Goal: Task Accomplishment & Management: Manage account settings

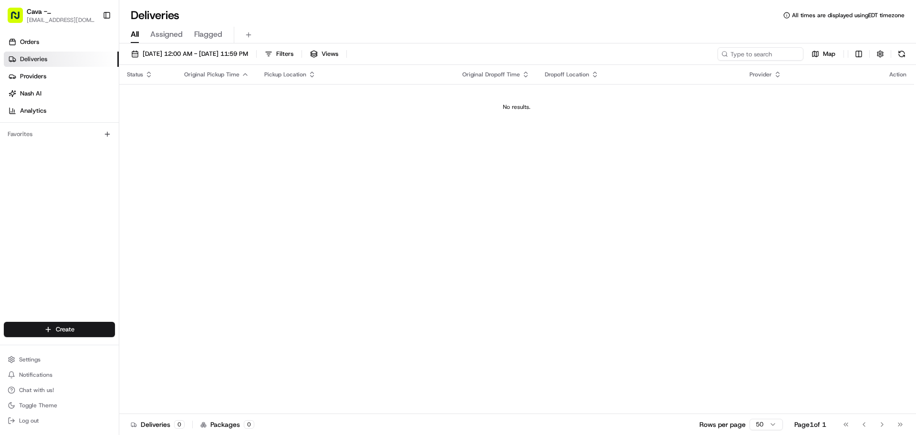
click at [141, 76] on span "Status" at bounding box center [135, 75] width 16 height 8
click at [148, 76] on icon "button" at bounding box center [148, 75] width 3 height 1
click at [144, 51] on span "[DATE] 12:00 AM - [DATE] 11:59 PM" at bounding box center [195, 54] width 105 height 9
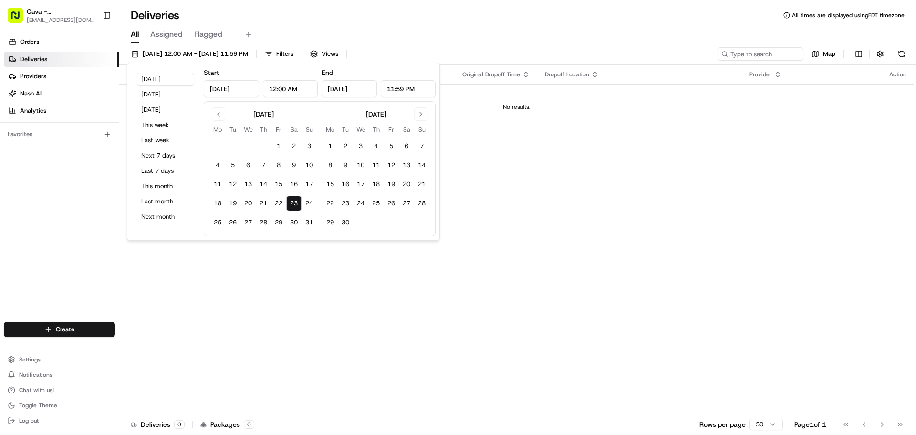
click at [289, 202] on button "23" at bounding box center [293, 203] width 15 height 15
click at [388, 204] on button "26" at bounding box center [391, 203] width 15 height 15
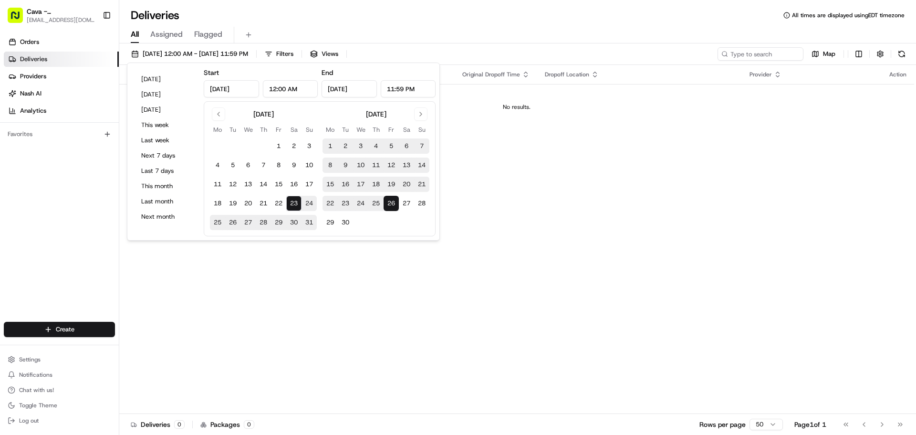
click at [293, 199] on button "23" at bounding box center [293, 203] width 15 height 15
type input "Aug 23, 2025"
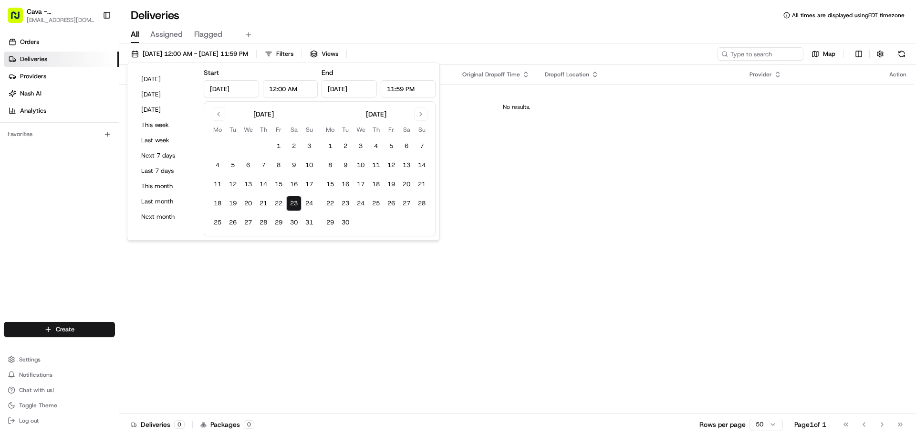
click at [558, 186] on div "Status Original Pickup Time Pickup Location Original Dropoff Time Dropoff Locat…" at bounding box center [516, 239] width 795 height 349
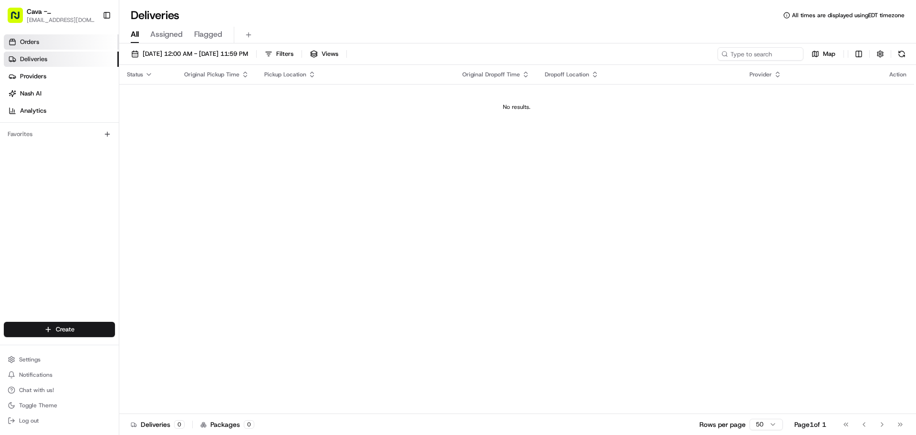
click at [38, 43] on span "Orders" at bounding box center [29, 42] width 19 height 9
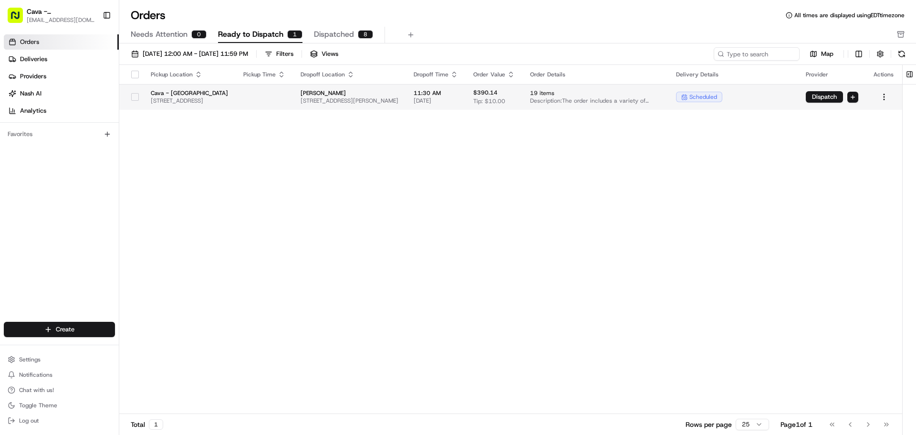
click at [136, 97] on button "button" at bounding box center [135, 97] width 8 height 8
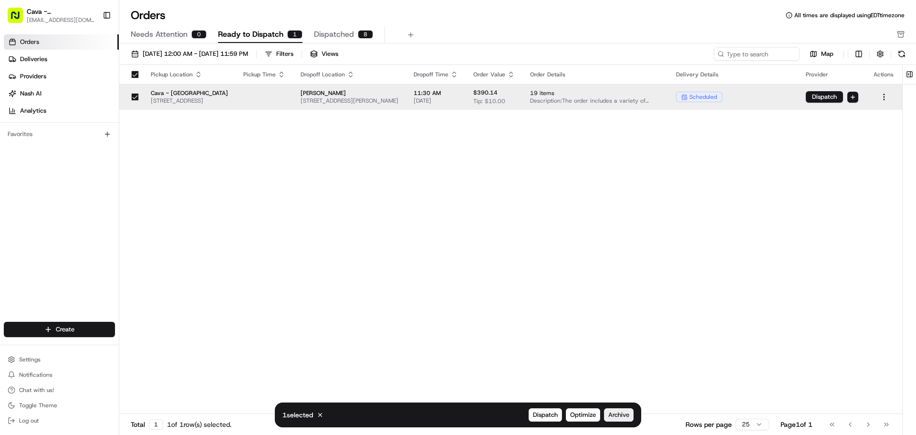
click at [624, 414] on span "Archive" at bounding box center [618, 414] width 21 height 9
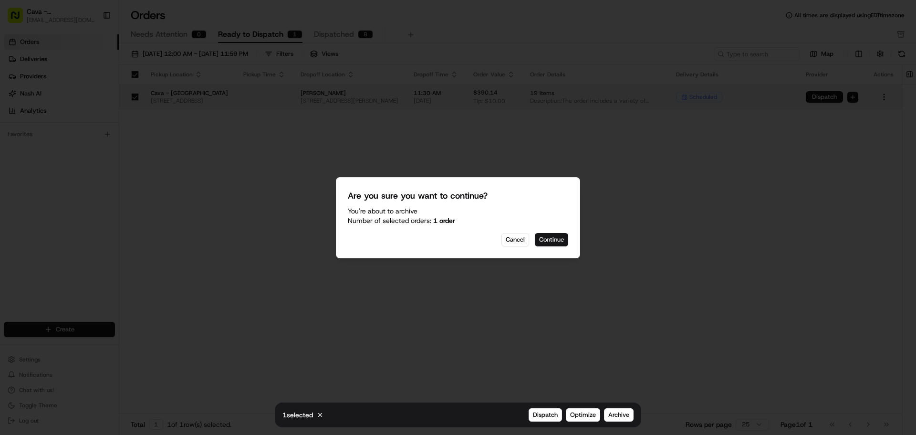
click at [557, 242] on button "Continue" at bounding box center [551, 239] width 33 height 13
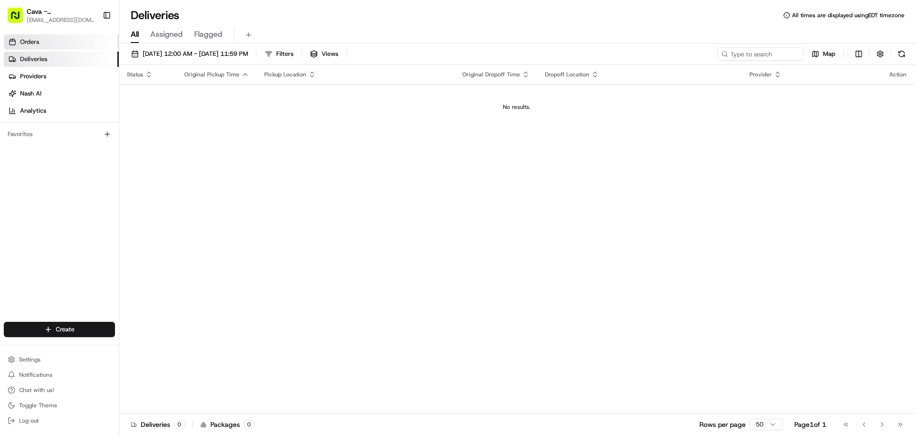
click at [90, 37] on link "Orders" at bounding box center [61, 41] width 115 height 15
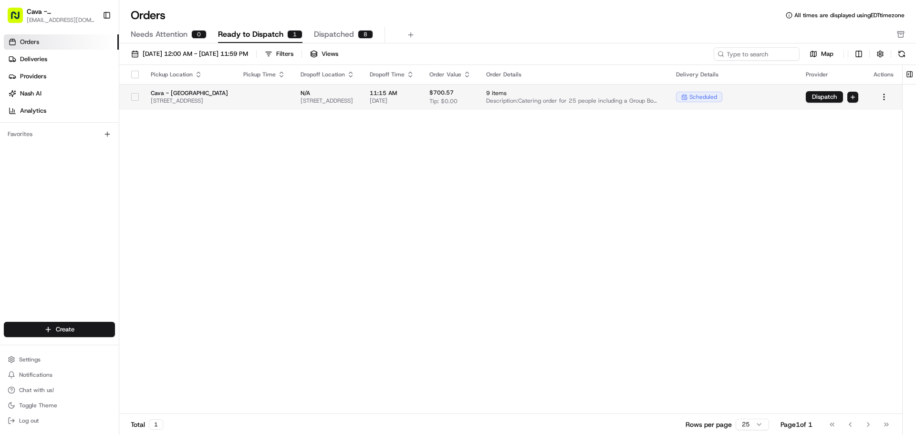
click at [136, 95] on button "button" at bounding box center [135, 97] width 8 height 8
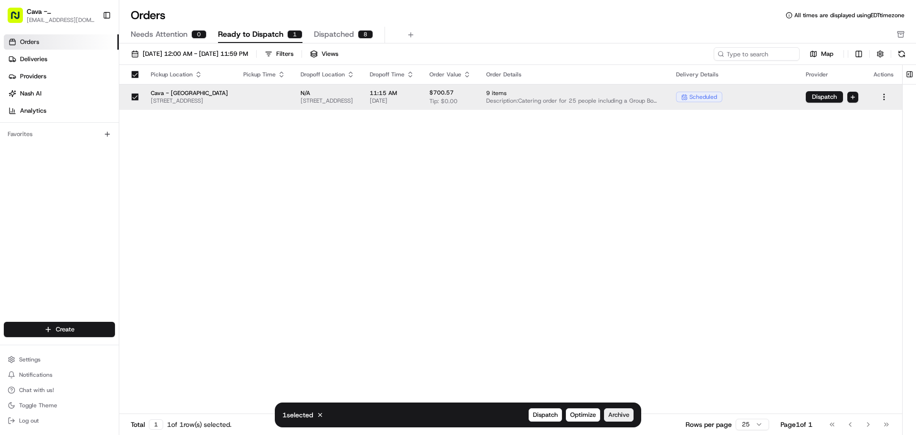
click at [627, 411] on button "Archive" at bounding box center [619, 414] width 30 height 13
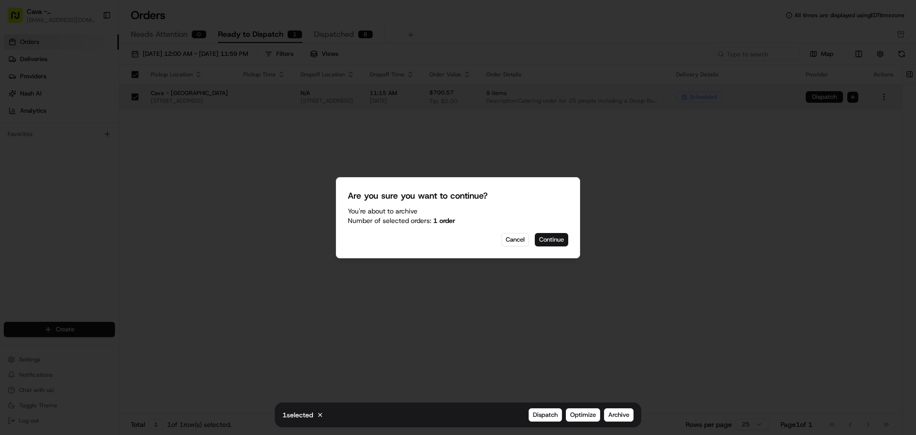
click at [558, 239] on button "Continue" at bounding box center [551, 239] width 33 height 13
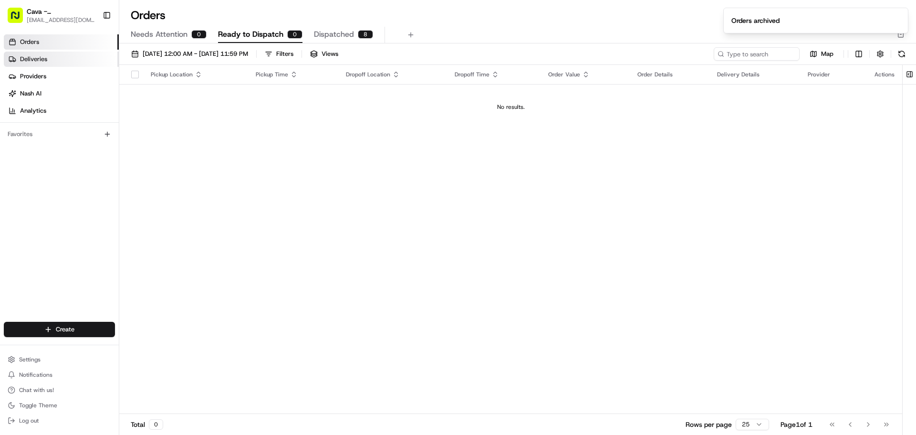
click at [36, 60] on span "Deliveries" at bounding box center [33, 59] width 27 height 9
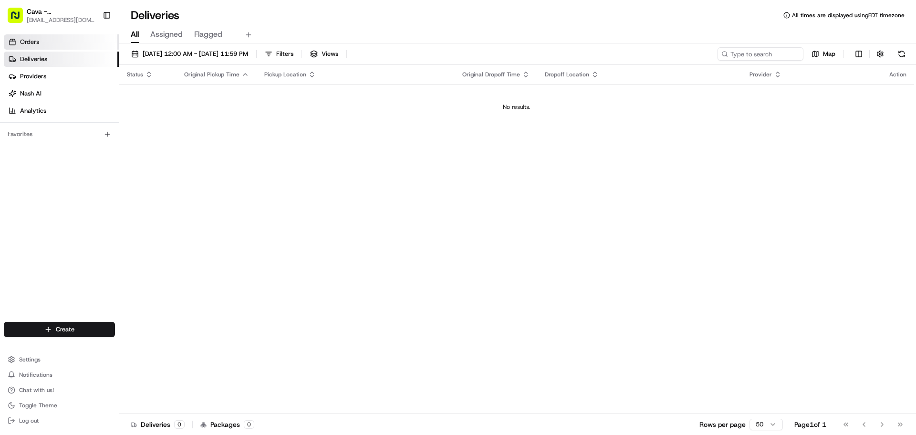
click at [38, 39] on span "Orders" at bounding box center [29, 42] width 19 height 9
